Goal: Browse casually

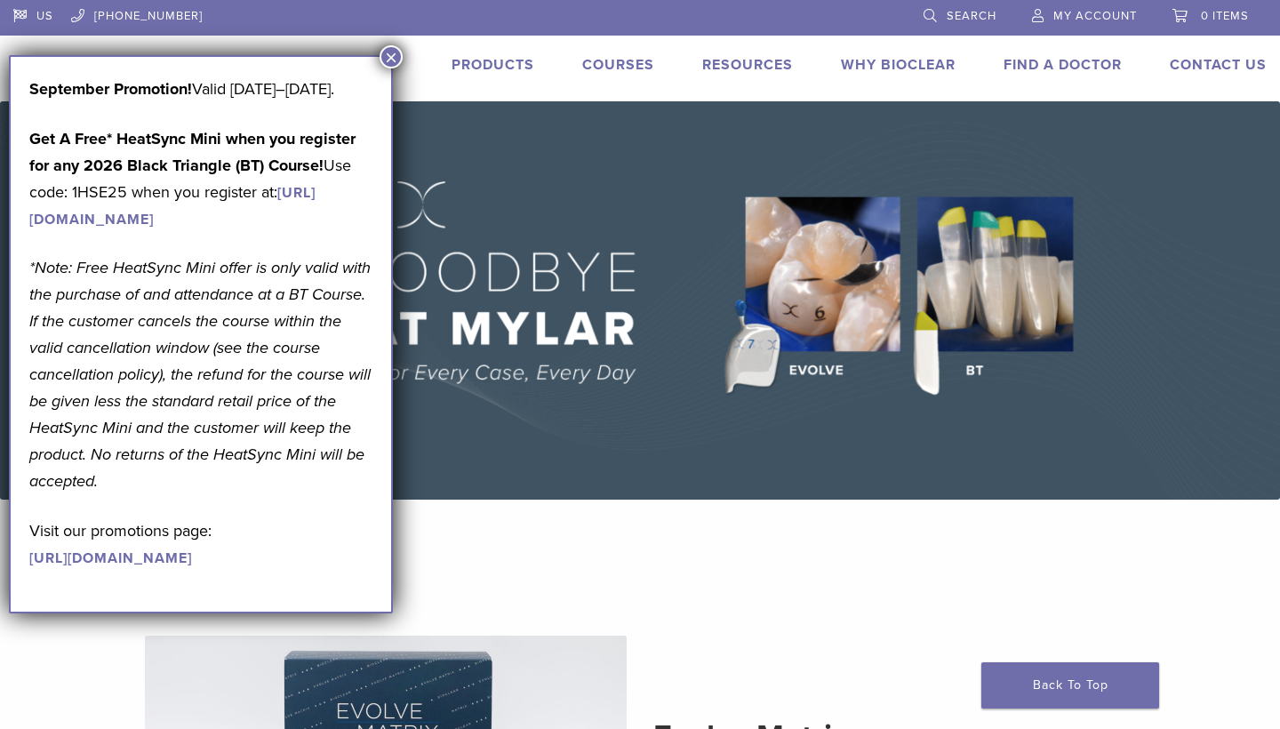
click at [389, 53] on button "×" at bounding box center [390, 56] width 23 height 23
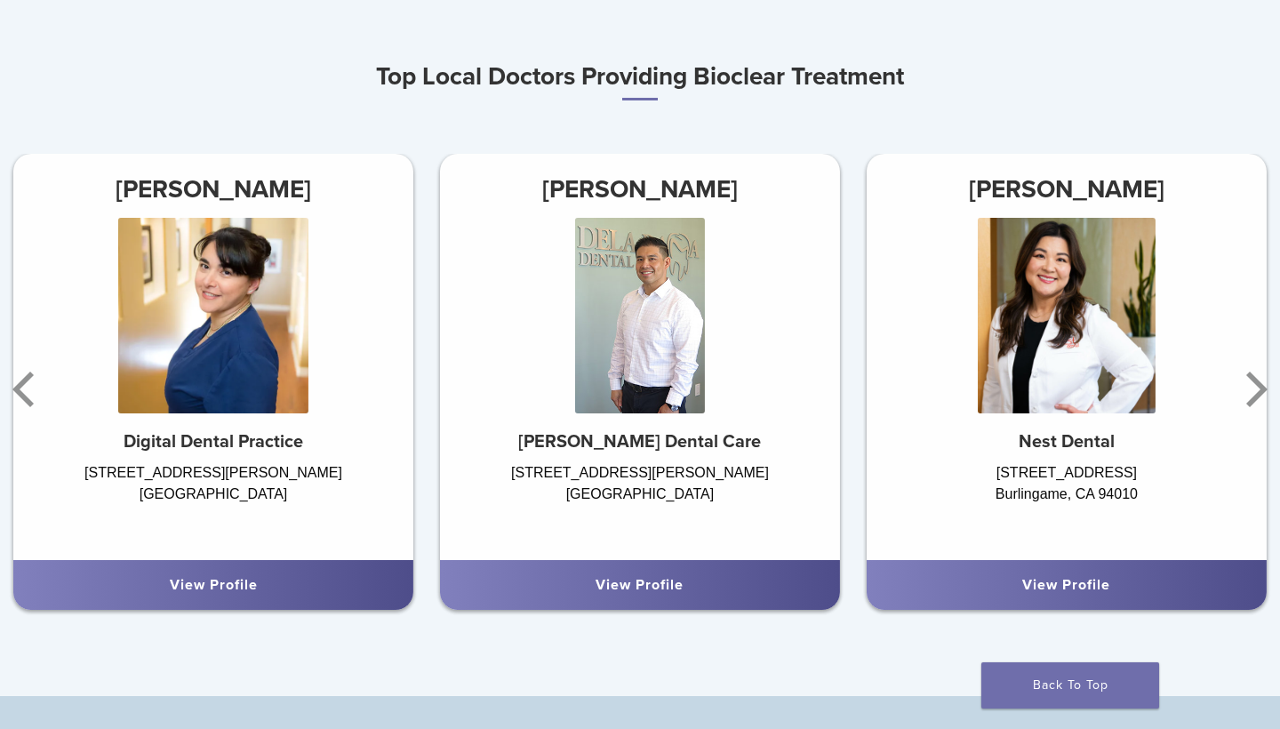
scroll to position [1007, 0]
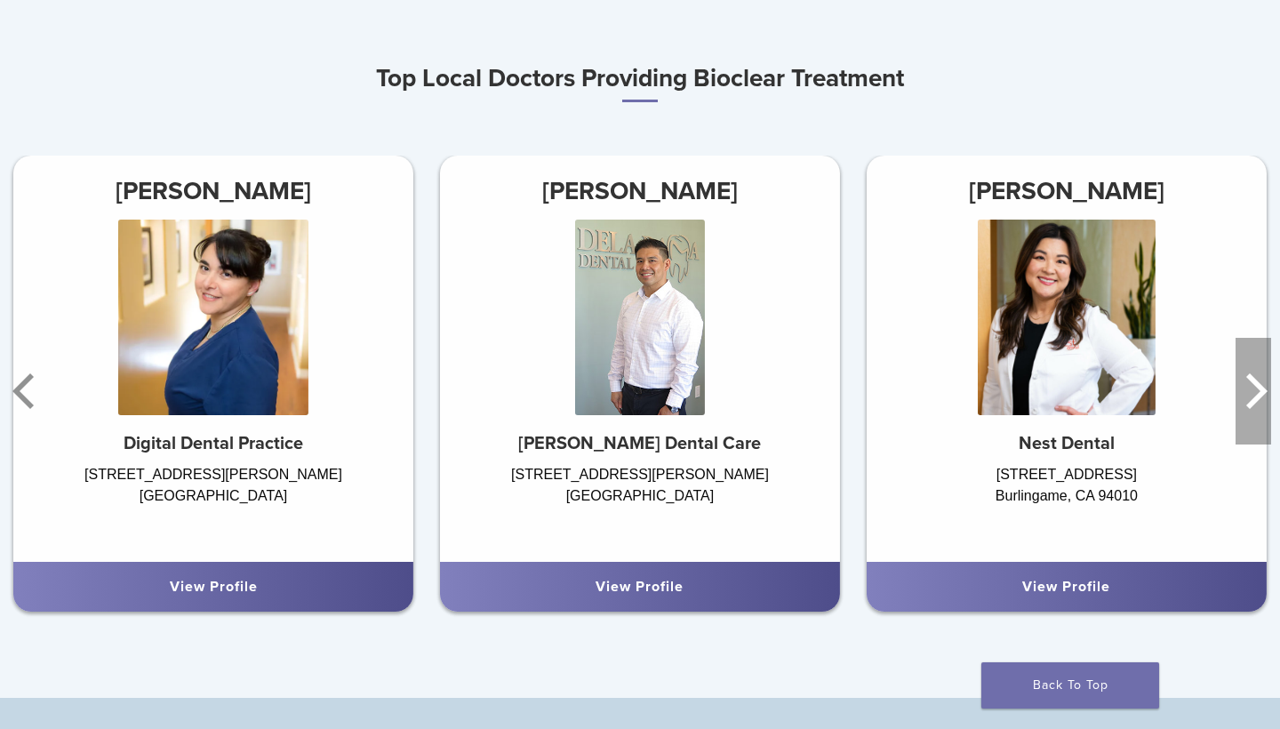
click at [1249, 386] on icon "Next" at bounding box center [1253, 391] width 36 height 107
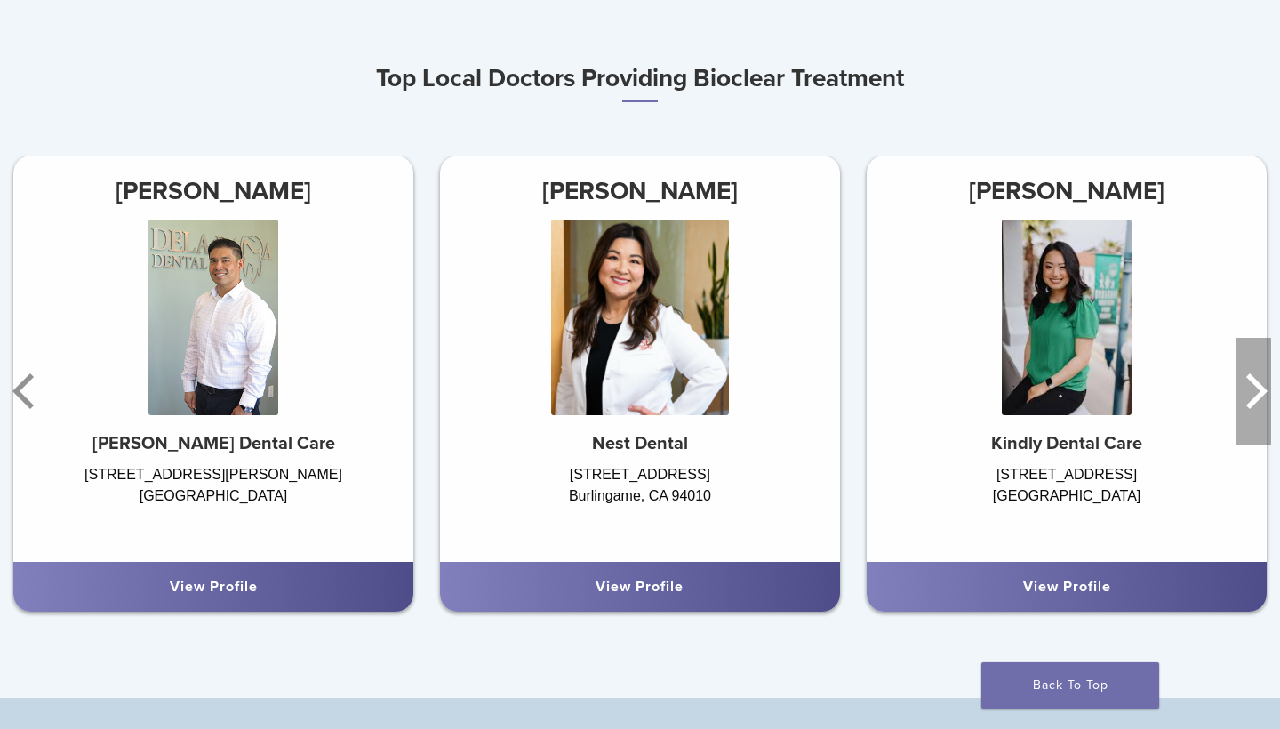
click at [1247, 398] on icon "Next" at bounding box center [1253, 391] width 36 height 107
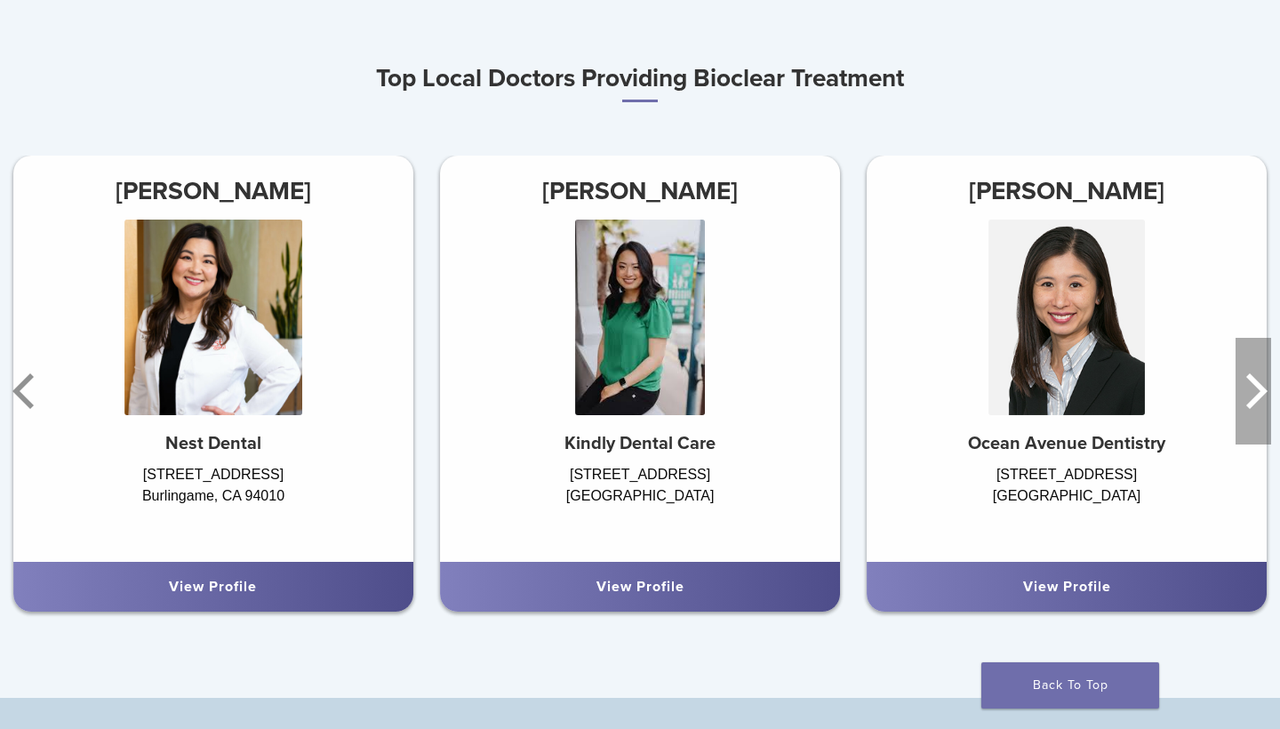
click at [1247, 398] on icon "Next" at bounding box center [1253, 391] width 36 height 107
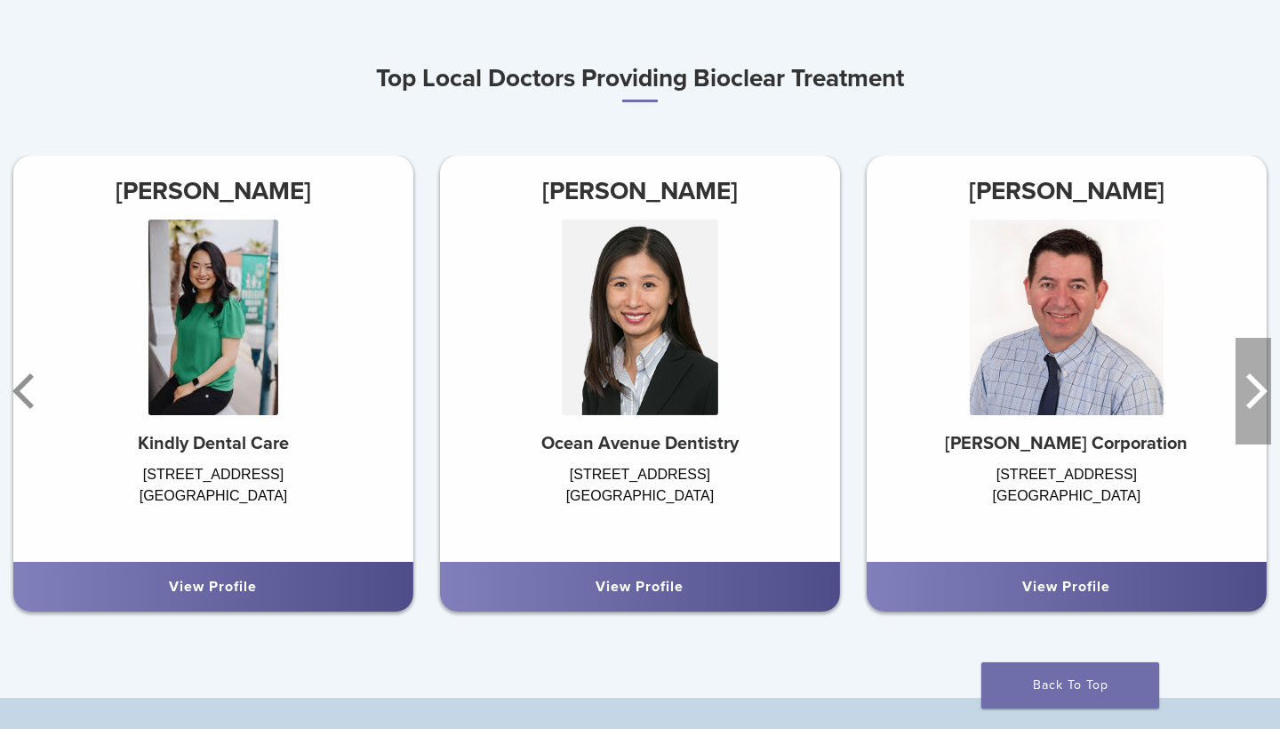
click at [1247, 398] on icon "Next" at bounding box center [1253, 391] width 36 height 107
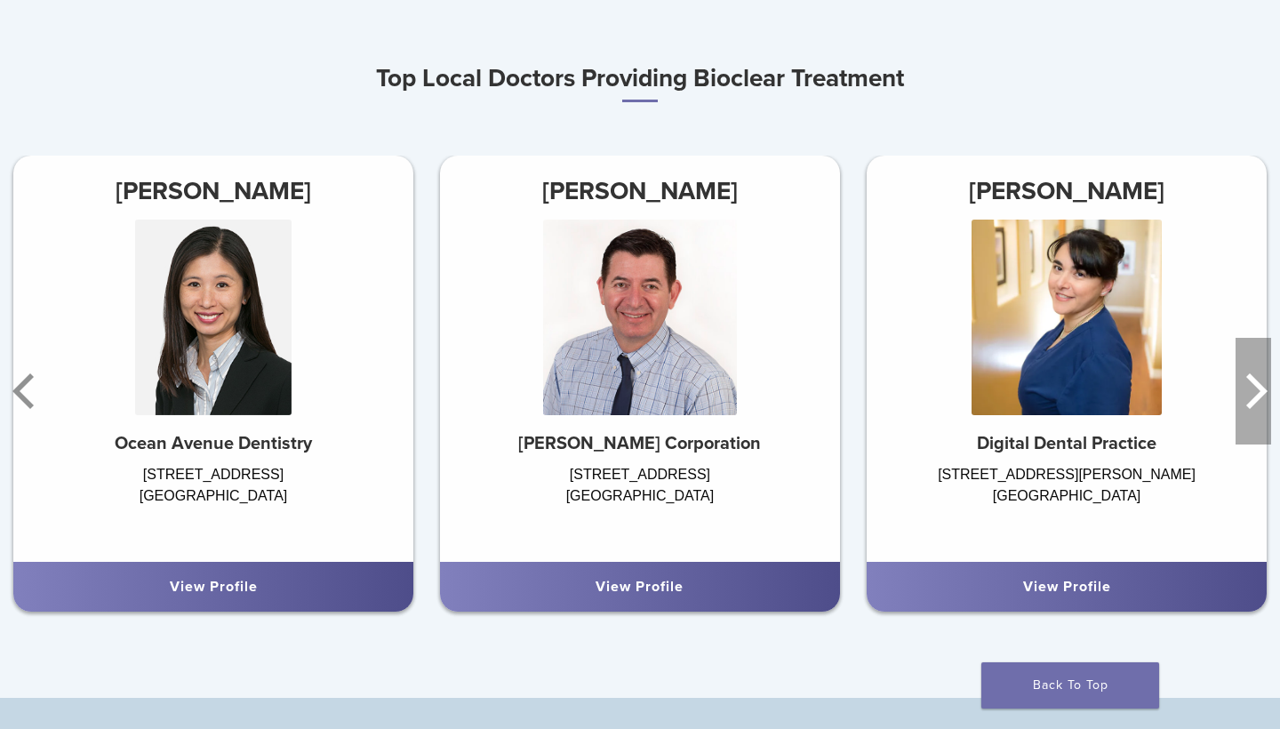
click at [1247, 398] on icon "Next" at bounding box center [1253, 391] width 36 height 107
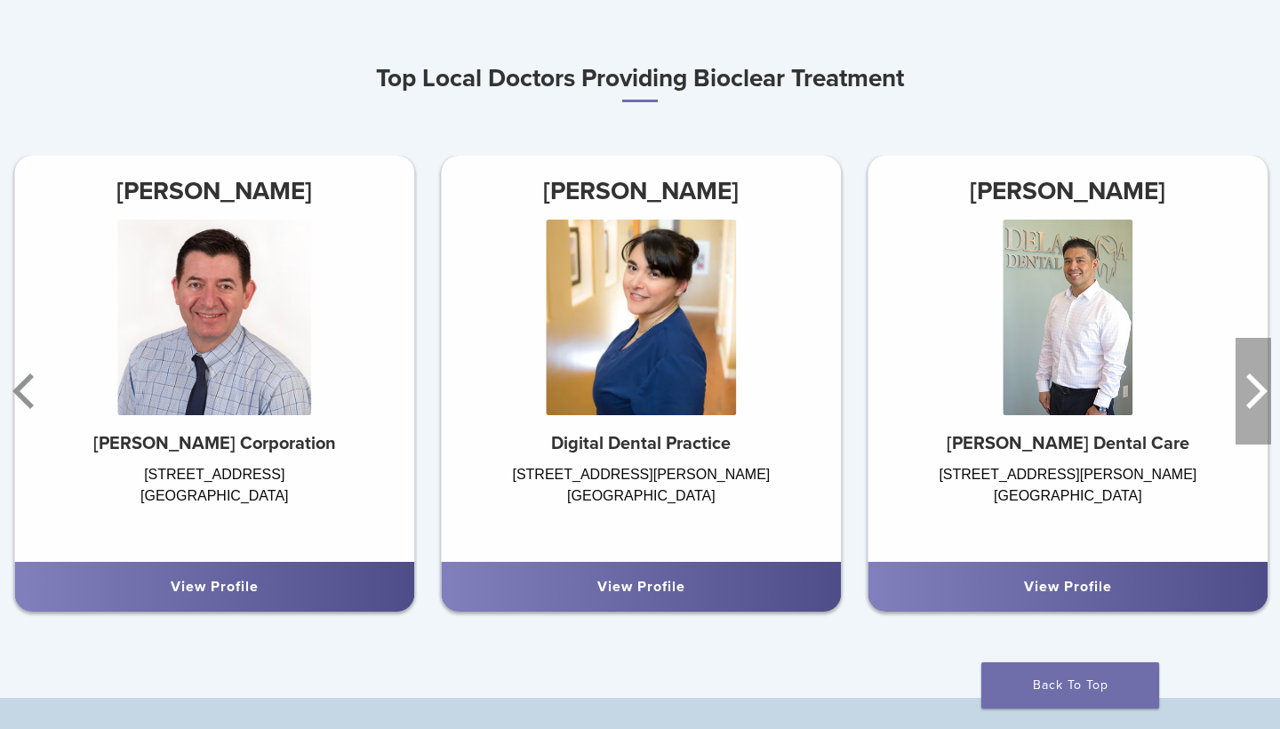
click at [1247, 398] on icon "Next" at bounding box center [1253, 391] width 36 height 107
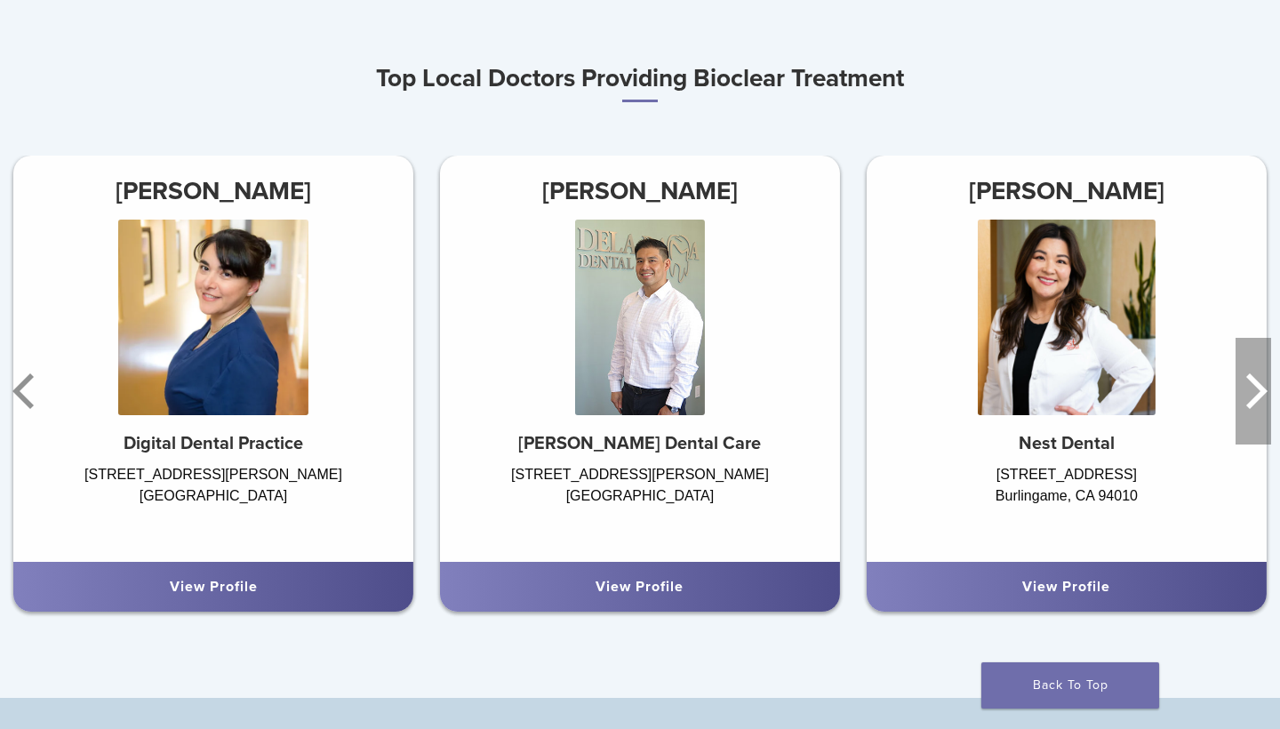
click at [1247, 398] on icon "Next" at bounding box center [1253, 391] width 36 height 107
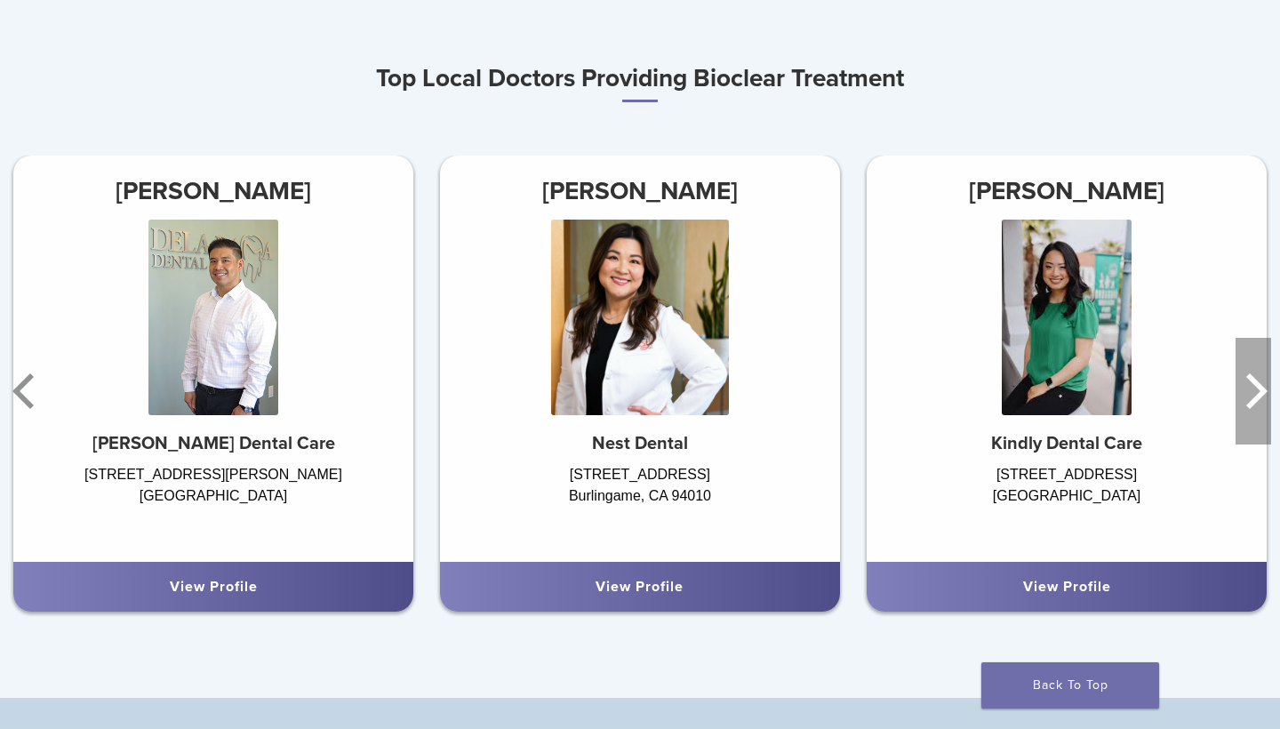
click at [1247, 398] on icon "Next" at bounding box center [1253, 391] width 36 height 107
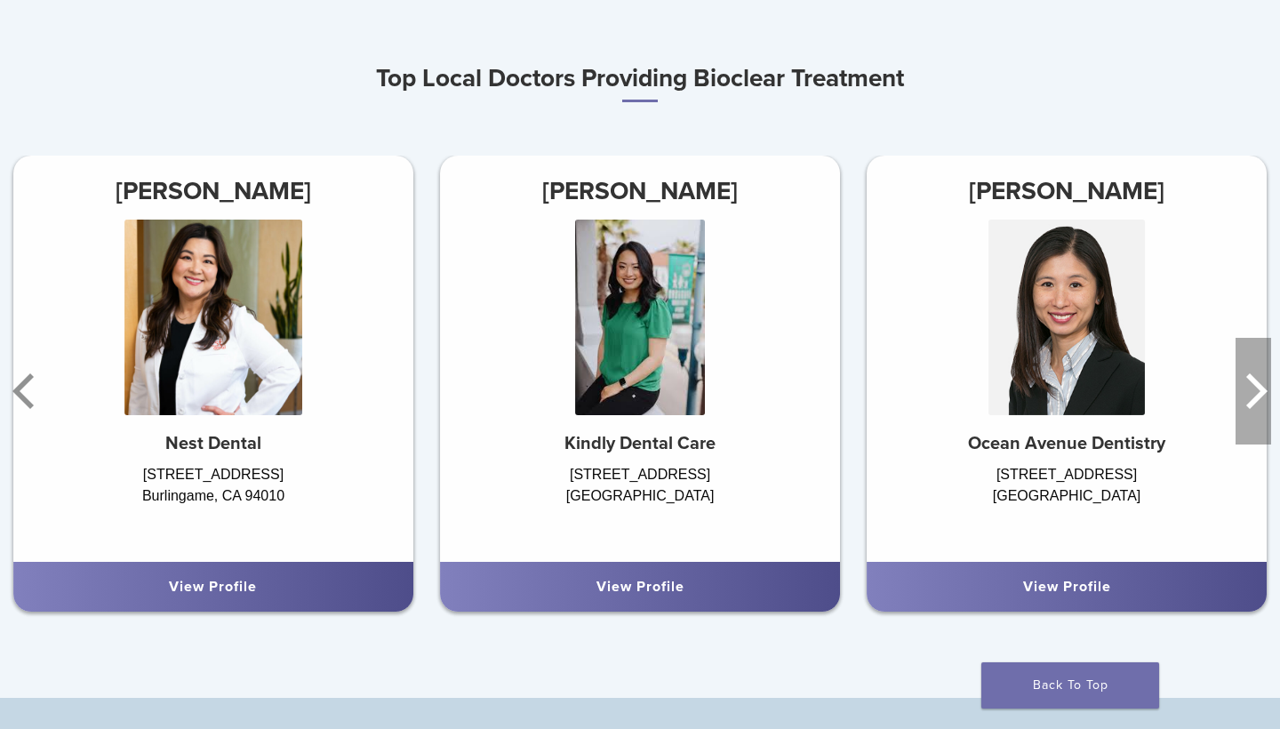
click at [1247, 398] on icon "Next" at bounding box center [1253, 391] width 36 height 107
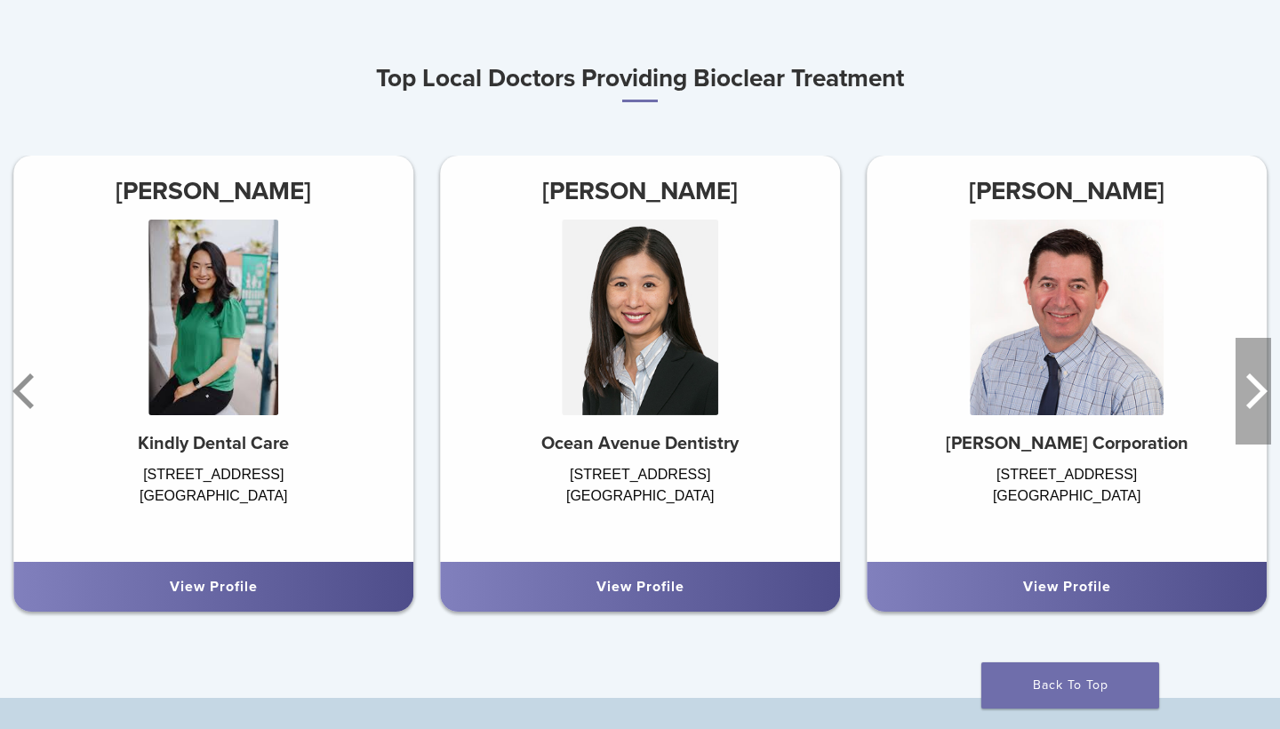
click at [1247, 398] on icon "Next" at bounding box center [1253, 391] width 36 height 107
